Goal: Task Accomplishment & Management: Complete application form

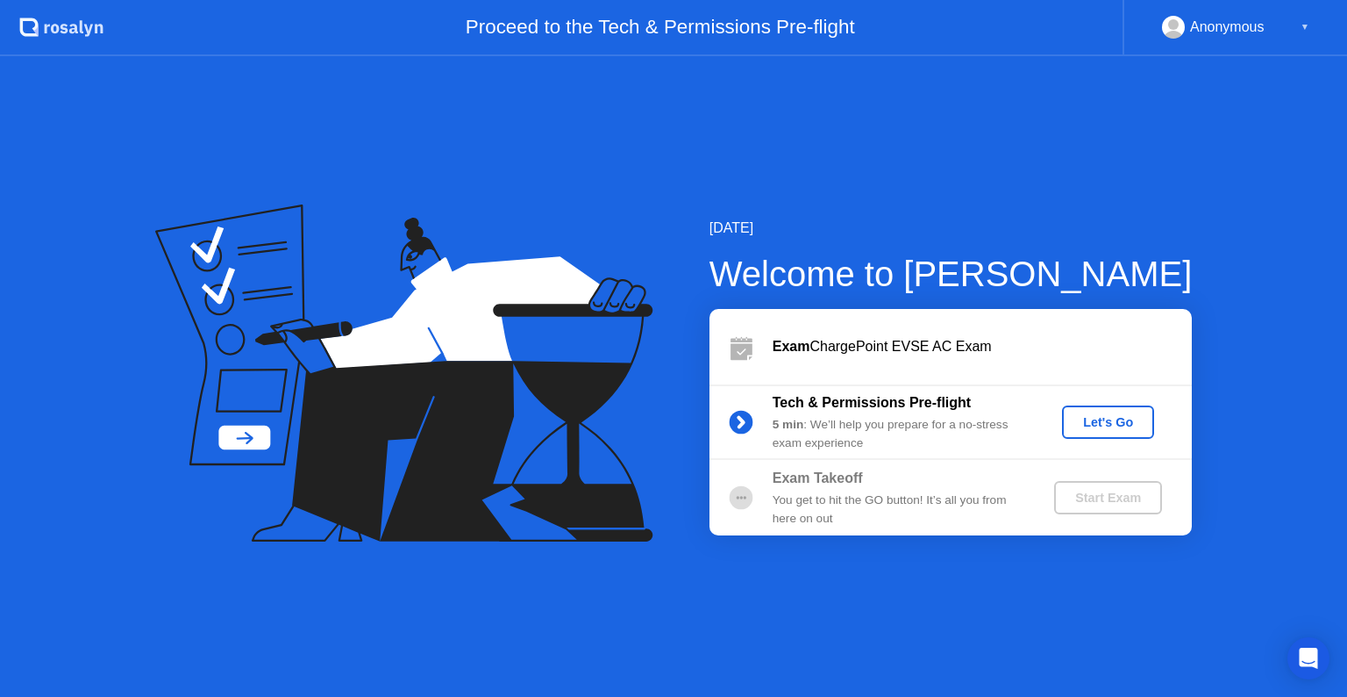
click at [1112, 410] on button "Let's Go" at bounding box center [1108, 421] width 92 height 33
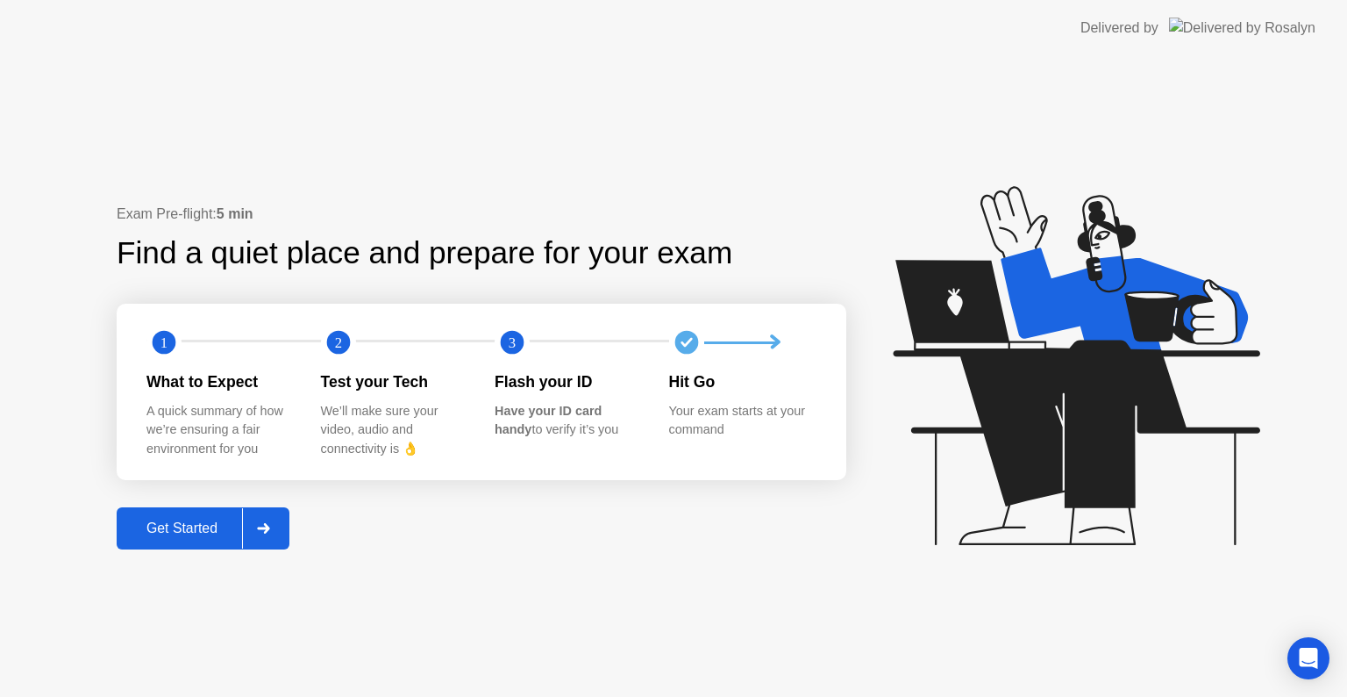
click at [281, 505] on div "Exam Pre-flight: 5 min Find a quiet place and prepare for your exam 1 2 3 What …" at bounding box center [482, 377] width 730 height 347
click at [252, 542] on div at bounding box center [263, 528] width 42 height 40
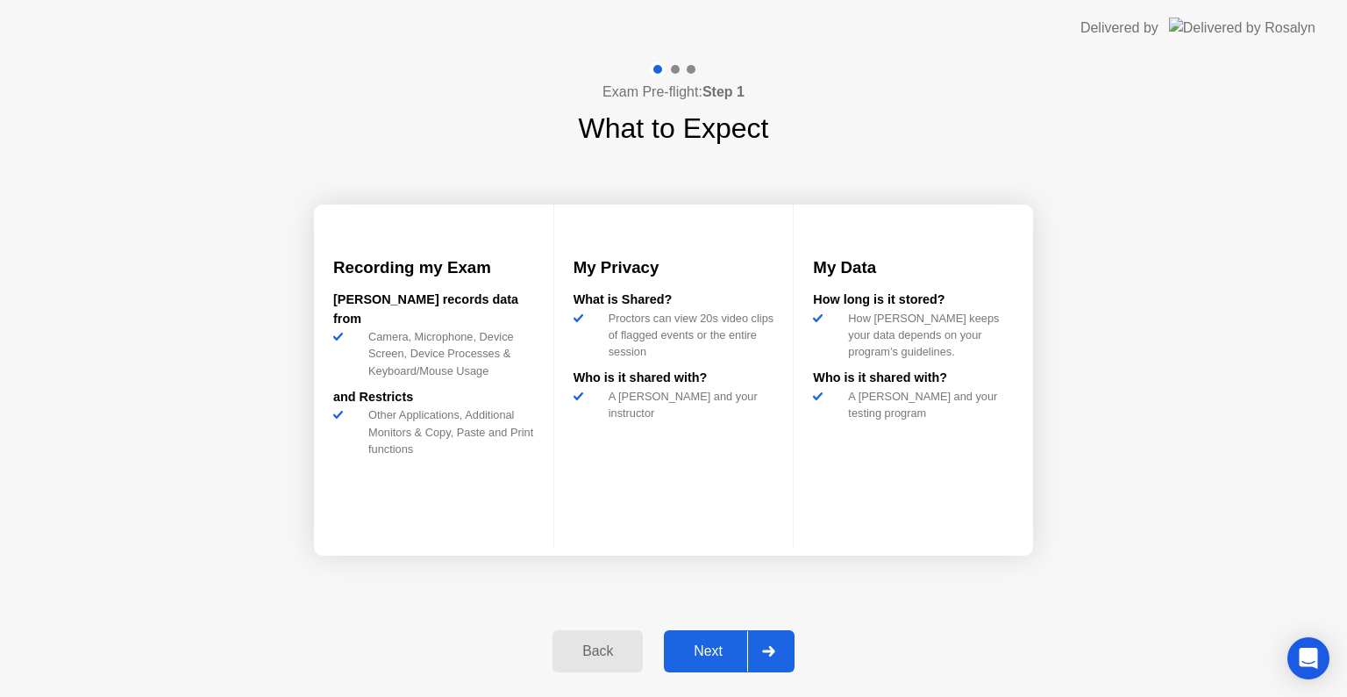
click at [718, 651] on div "Next" at bounding box center [708, 651] width 78 height 16
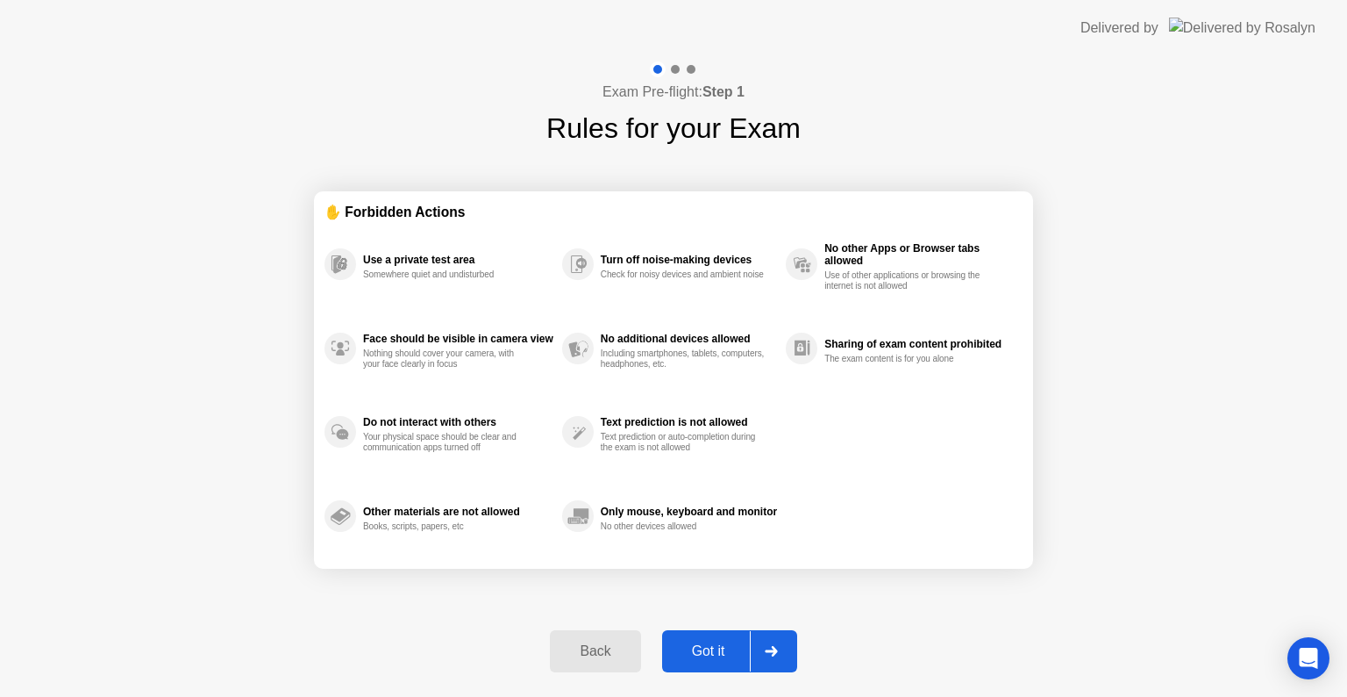
click at [718, 651] on div "Got it" at bounding box center [709, 651] width 82 height 16
select select "**********"
select select "*******"
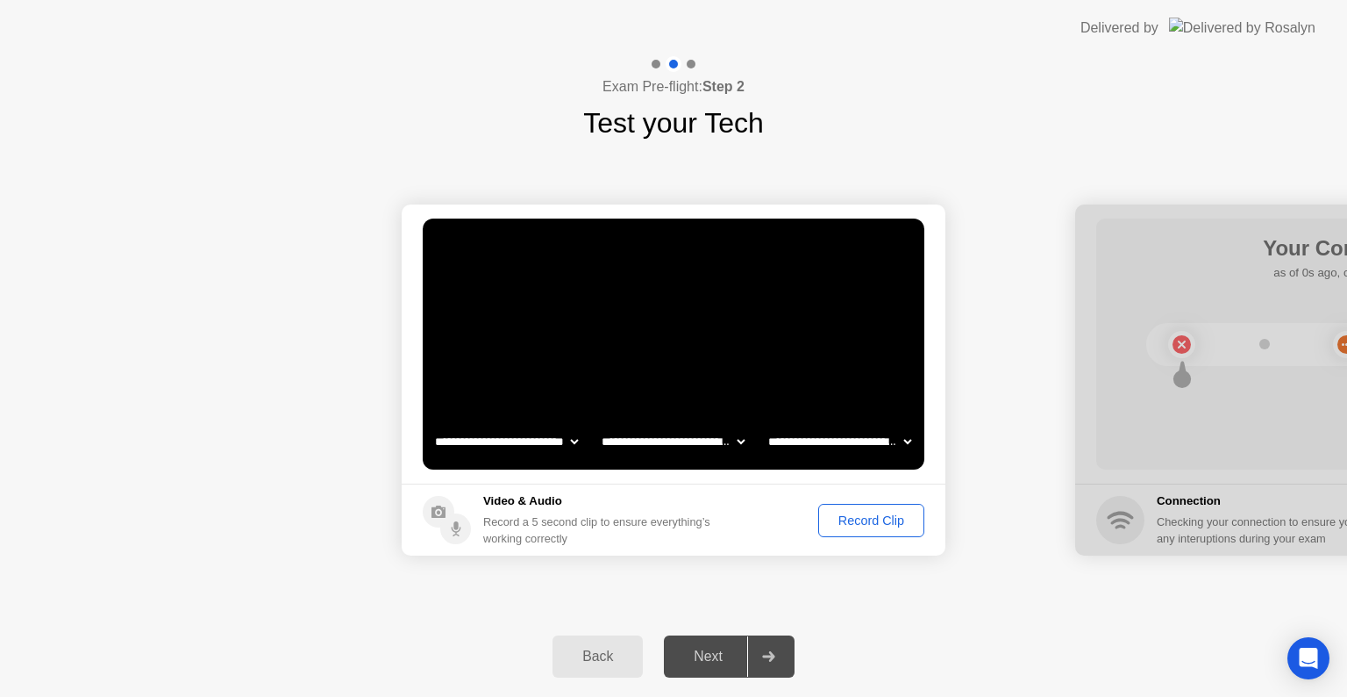
click at [869, 519] on div "Record Clip" at bounding box center [872, 520] width 94 height 14
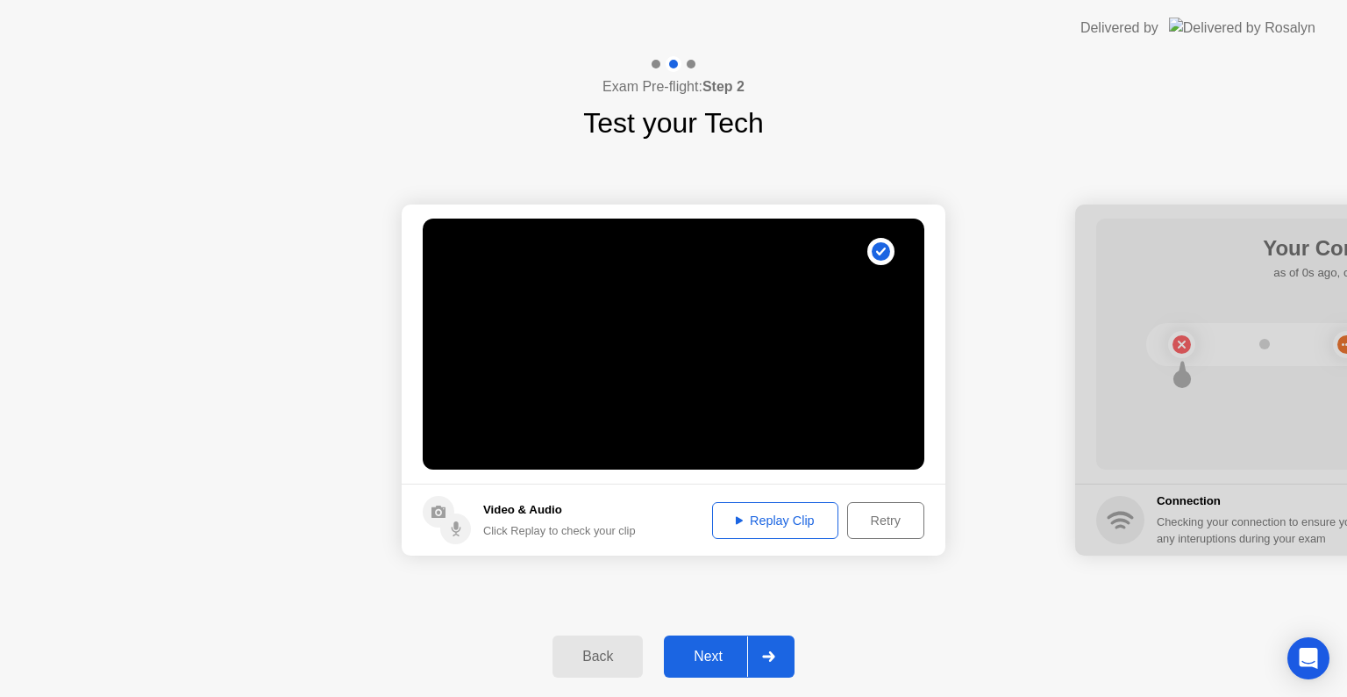
click at [721, 663] on div "Next" at bounding box center [708, 656] width 78 height 16
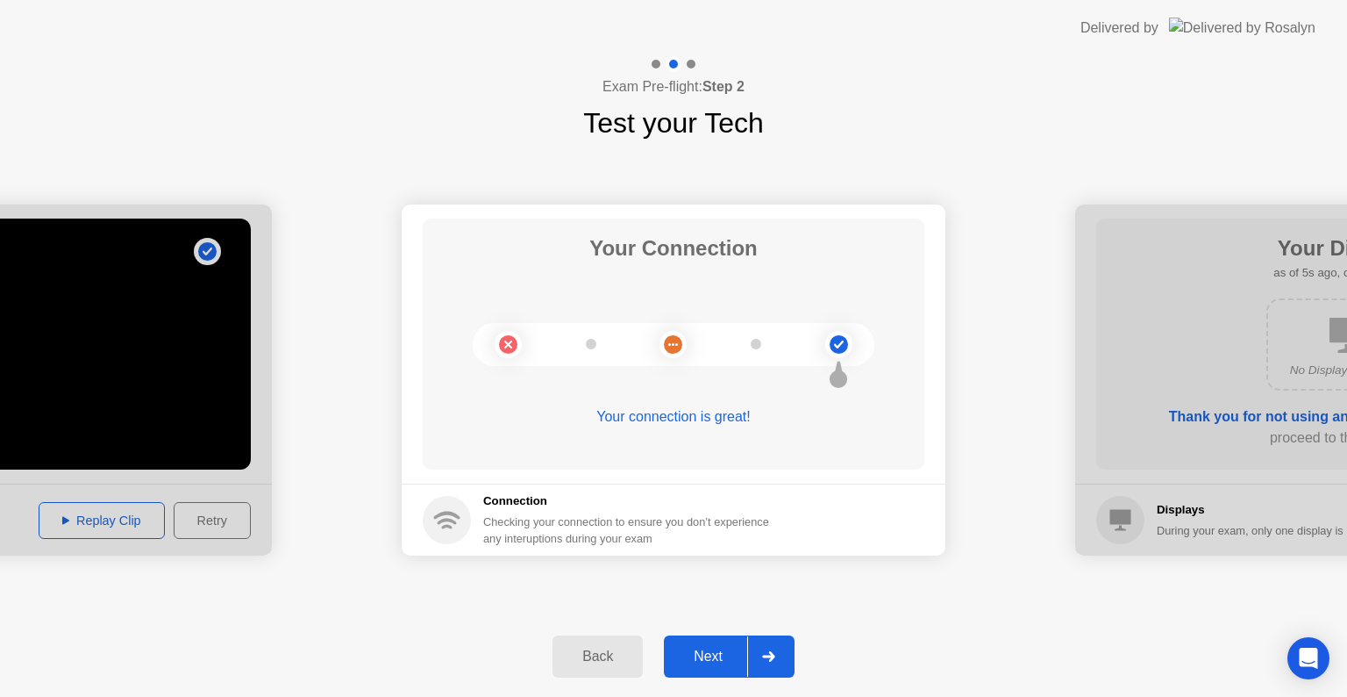
click at [712, 648] on div "Next" at bounding box center [708, 656] width 78 height 16
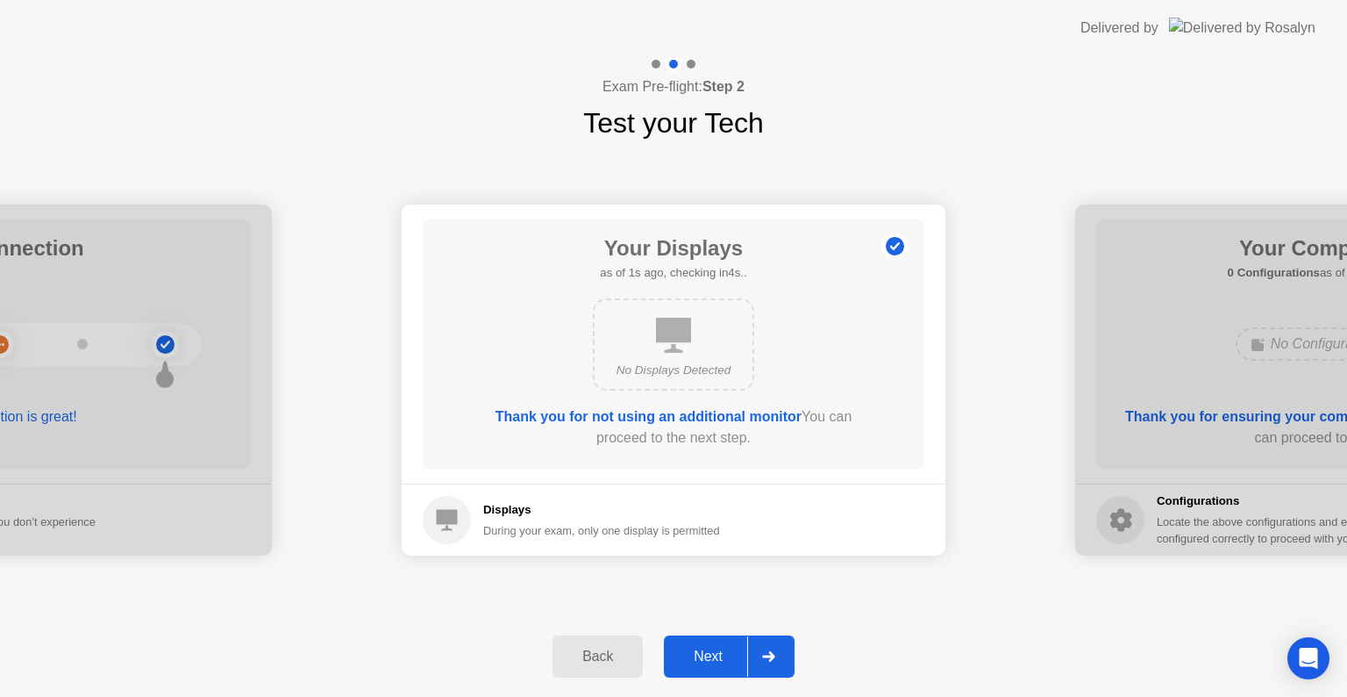
click at [712, 648] on div "Next" at bounding box center [708, 656] width 78 height 16
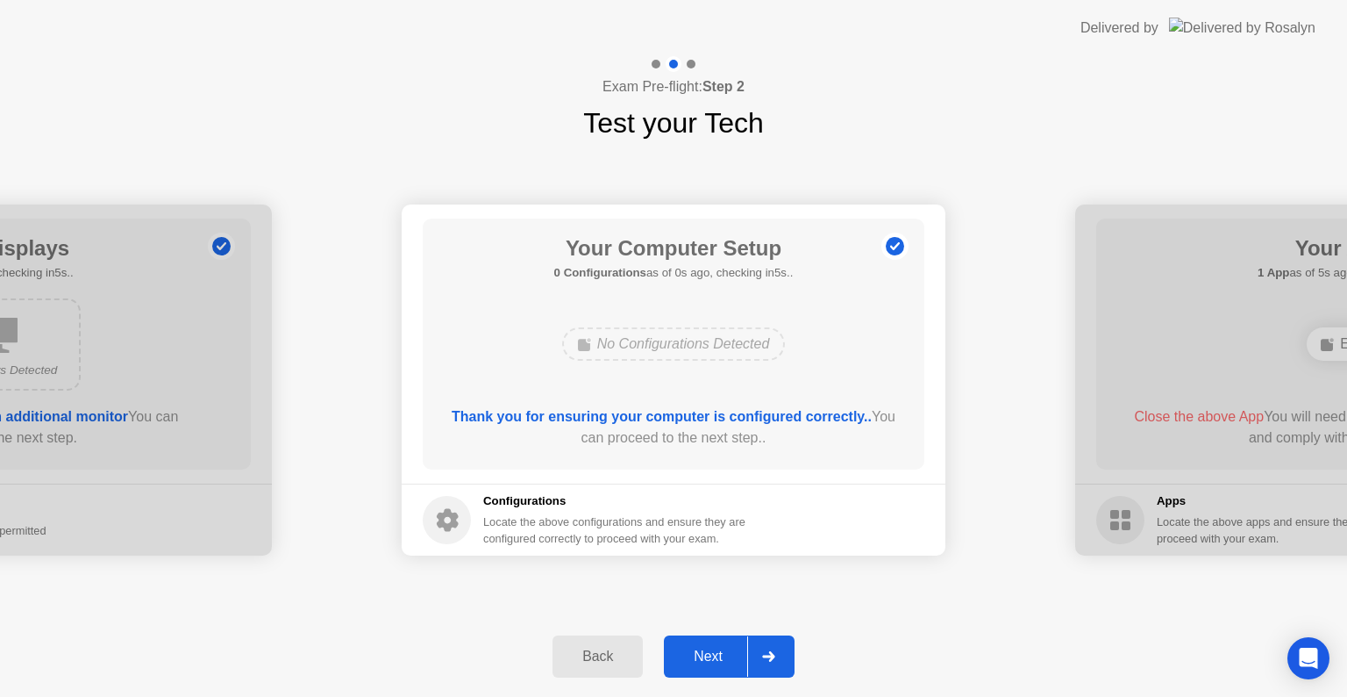
click at [712, 648] on div "Next" at bounding box center [708, 656] width 78 height 16
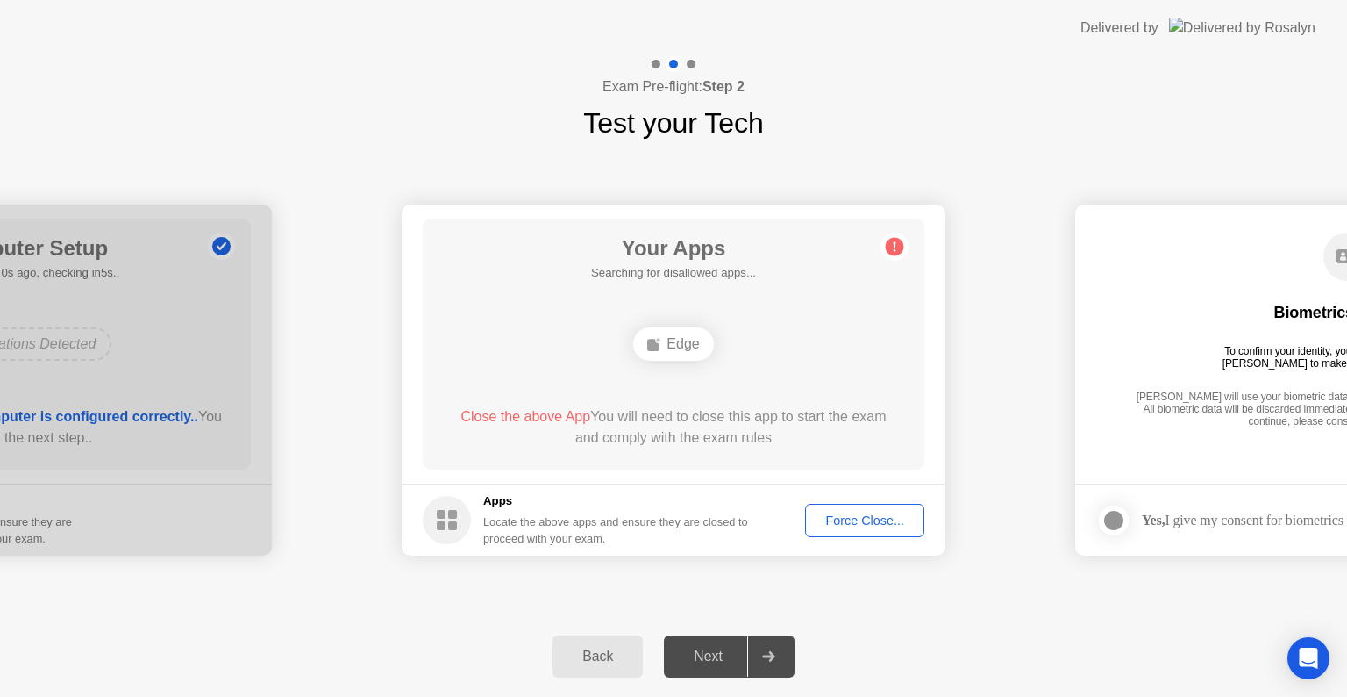
click at [855, 525] on div "Force Close..." at bounding box center [864, 520] width 107 height 14
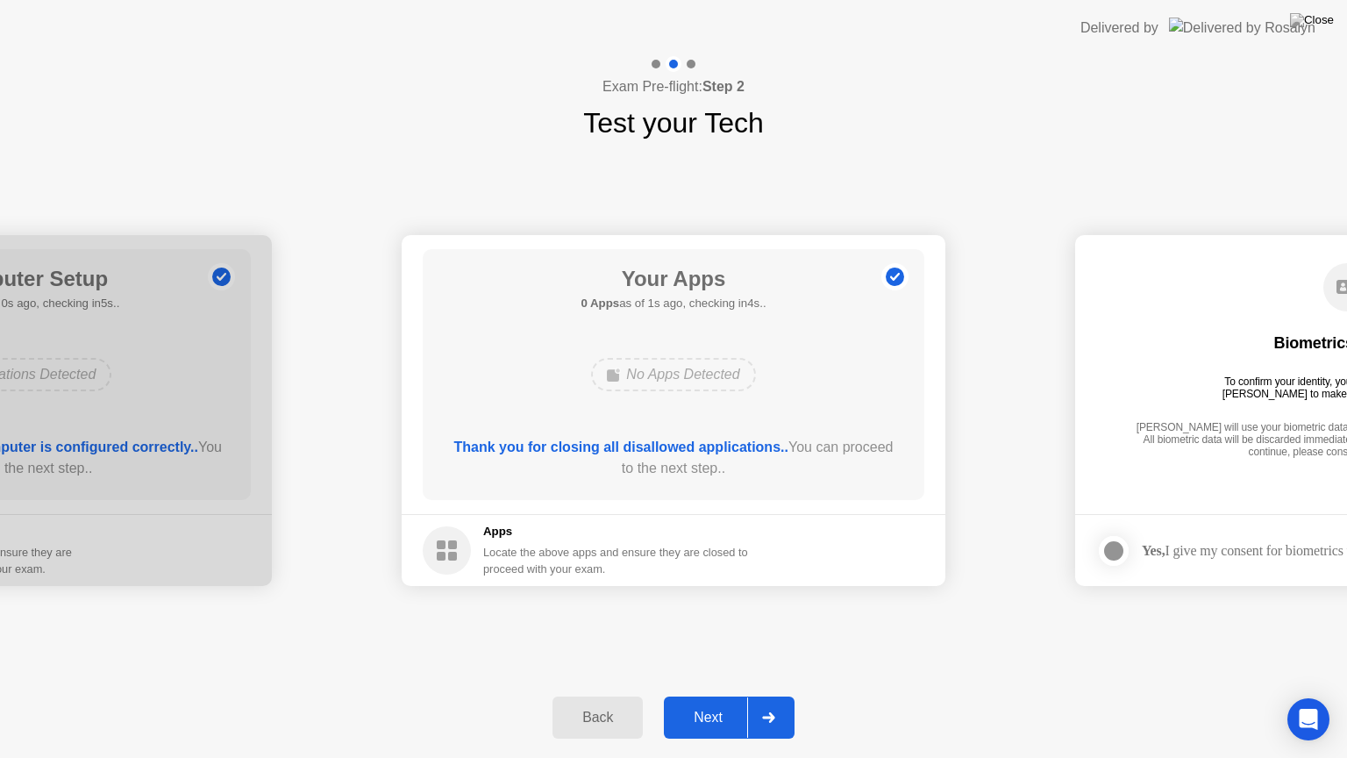
click at [691, 696] on div "Next" at bounding box center [708, 718] width 78 height 16
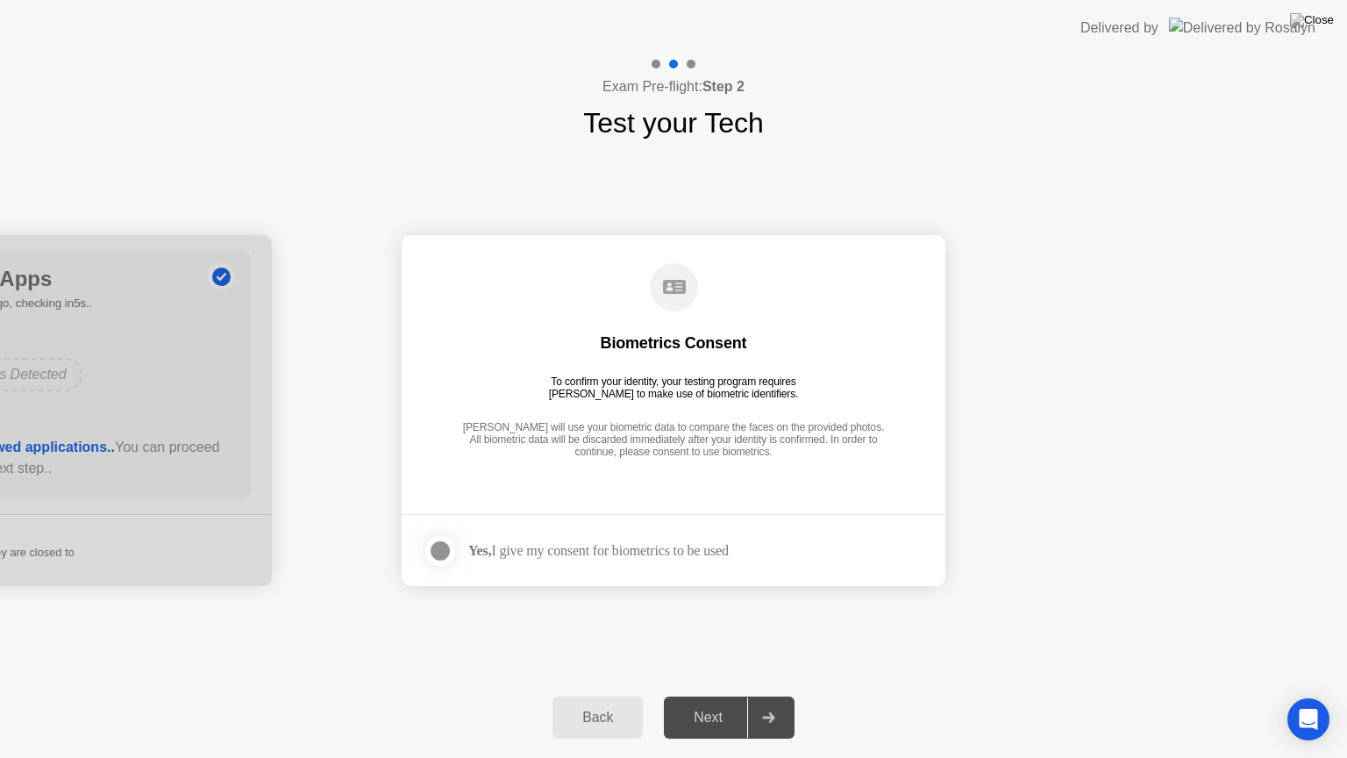
click at [451, 554] on div at bounding box center [440, 550] width 21 height 21
click at [705, 696] on button "Next" at bounding box center [729, 718] width 131 height 42
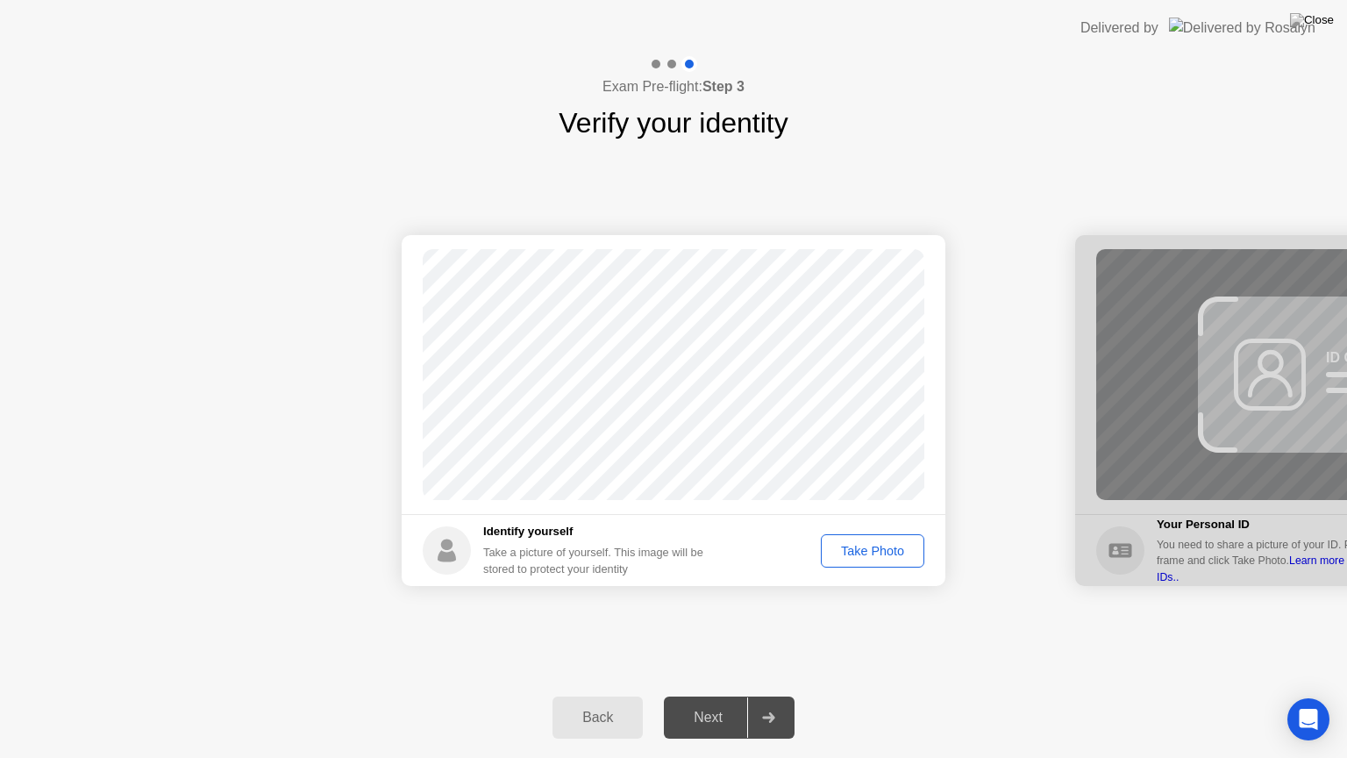
click at [878, 550] on div "Take Photo" at bounding box center [872, 551] width 91 height 14
click at [761, 696] on div at bounding box center [768, 717] width 42 height 40
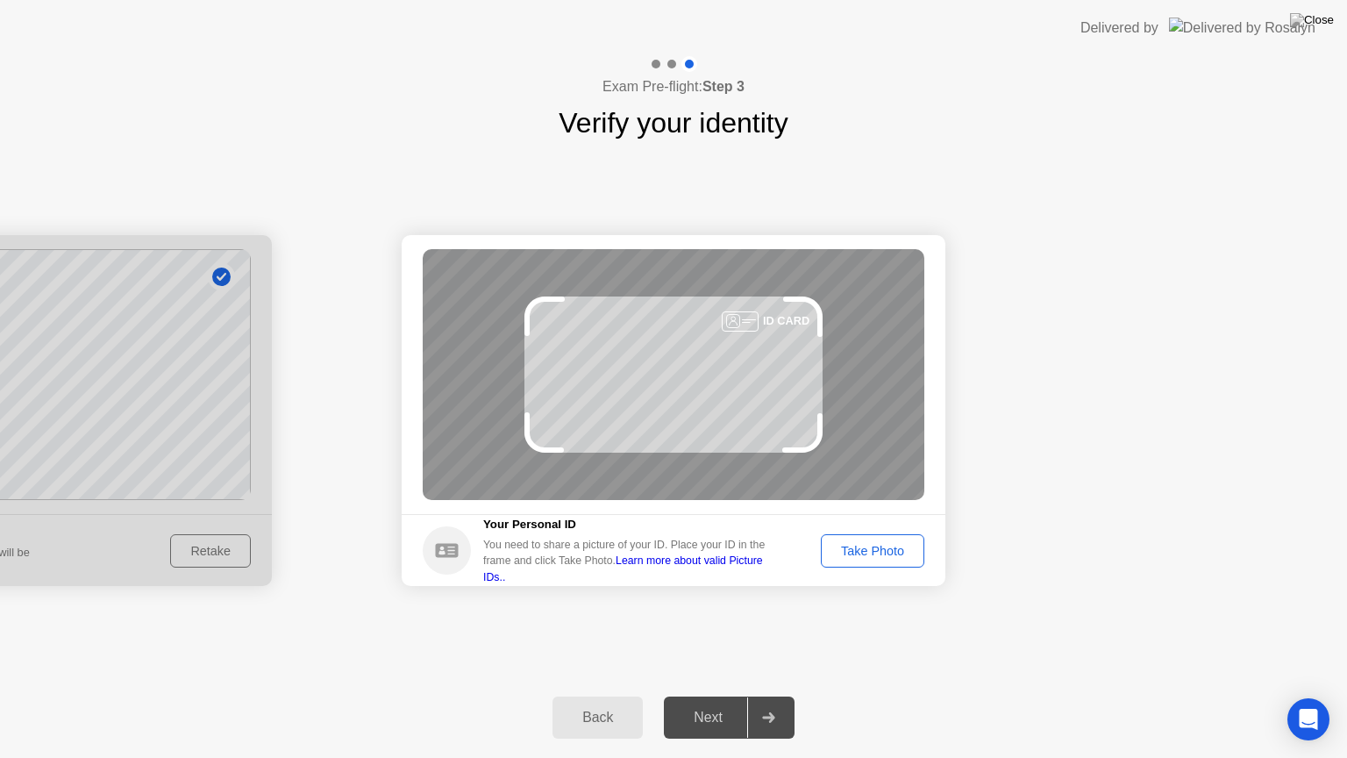
click at [852, 547] on div "Take Photo" at bounding box center [872, 551] width 91 height 14
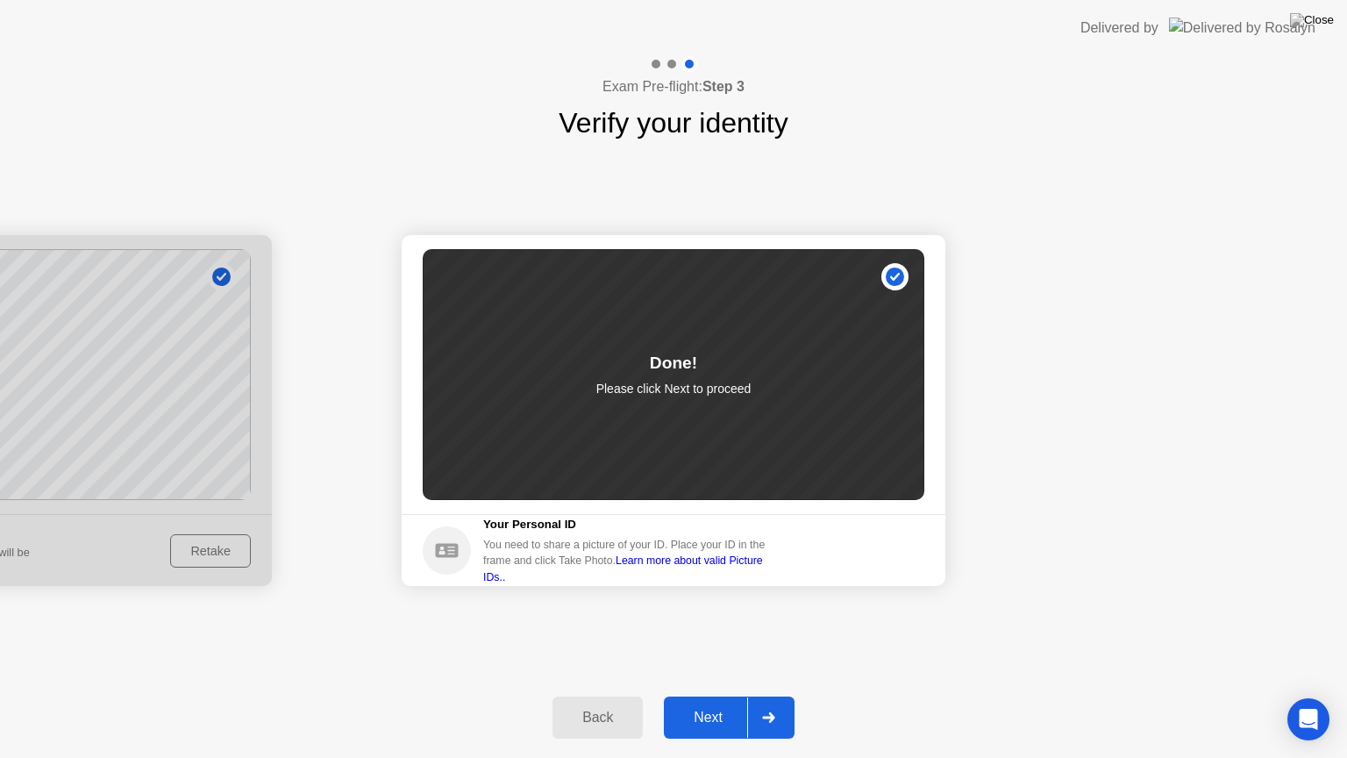
click at [716, 696] on button "Next" at bounding box center [729, 718] width 131 height 42
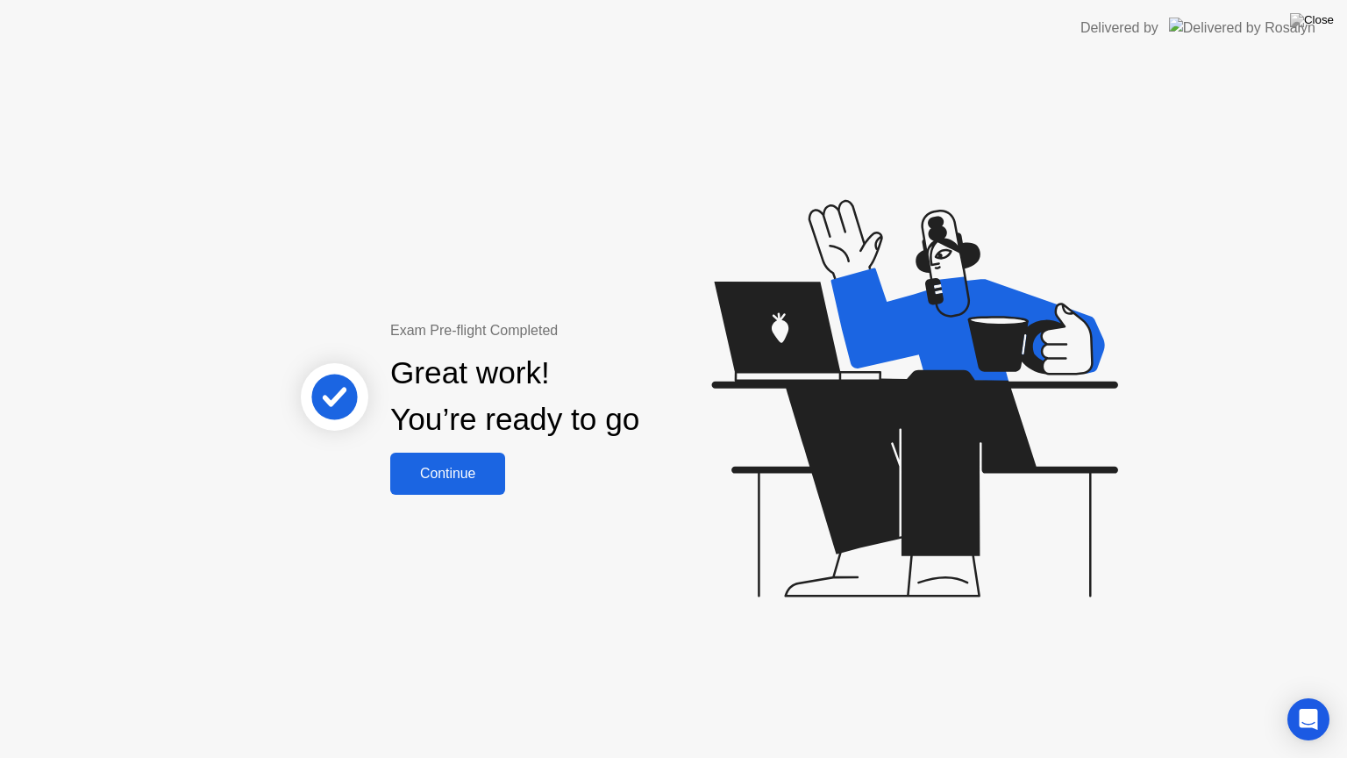
click at [439, 467] on div "Continue" at bounding box center [448, 474] width 104 height 16
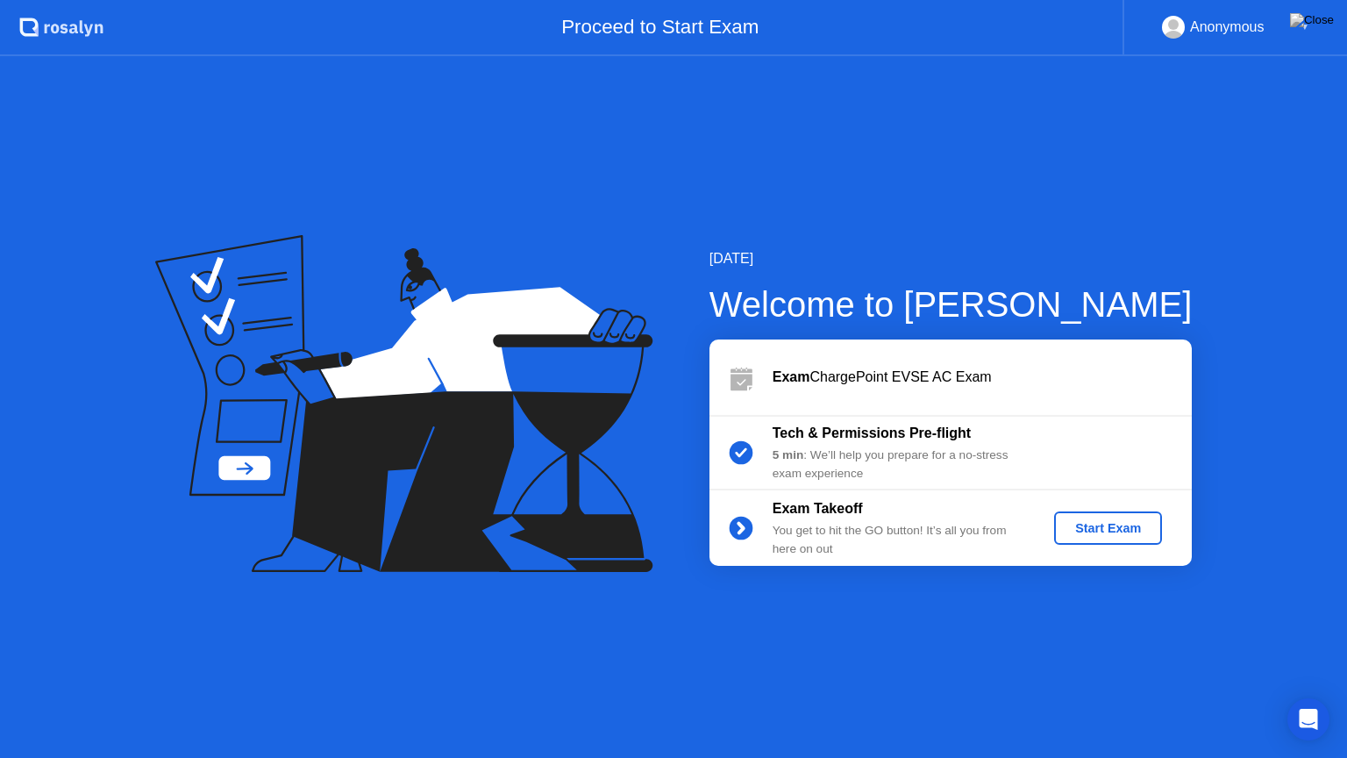
click at [1137, 521] on div "Start Exam" at bounding box center [1108, 528] width 94 height 14
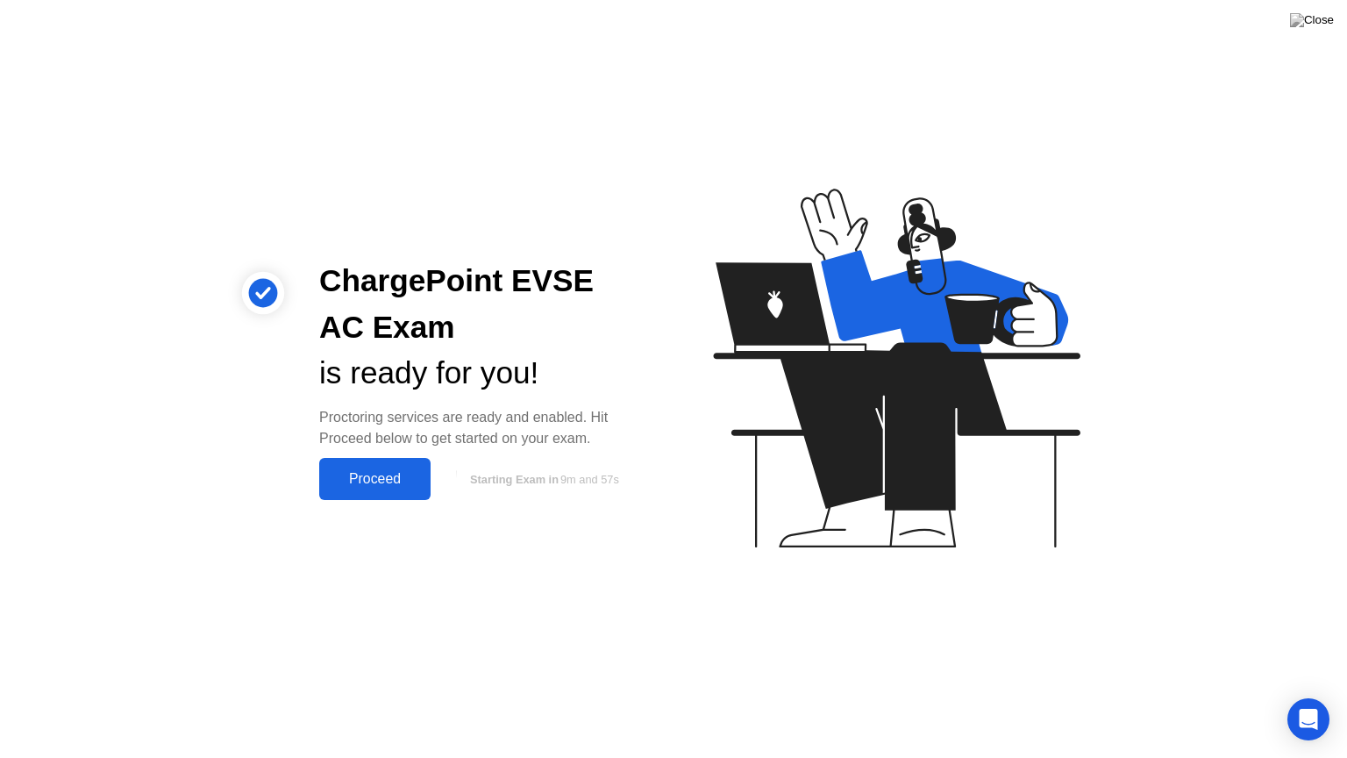
click at [371, 492] on button "Proceed" at bounding box center [374, 479] width 111 height 42
